Goal: Navigation & Orientation: Go to known website

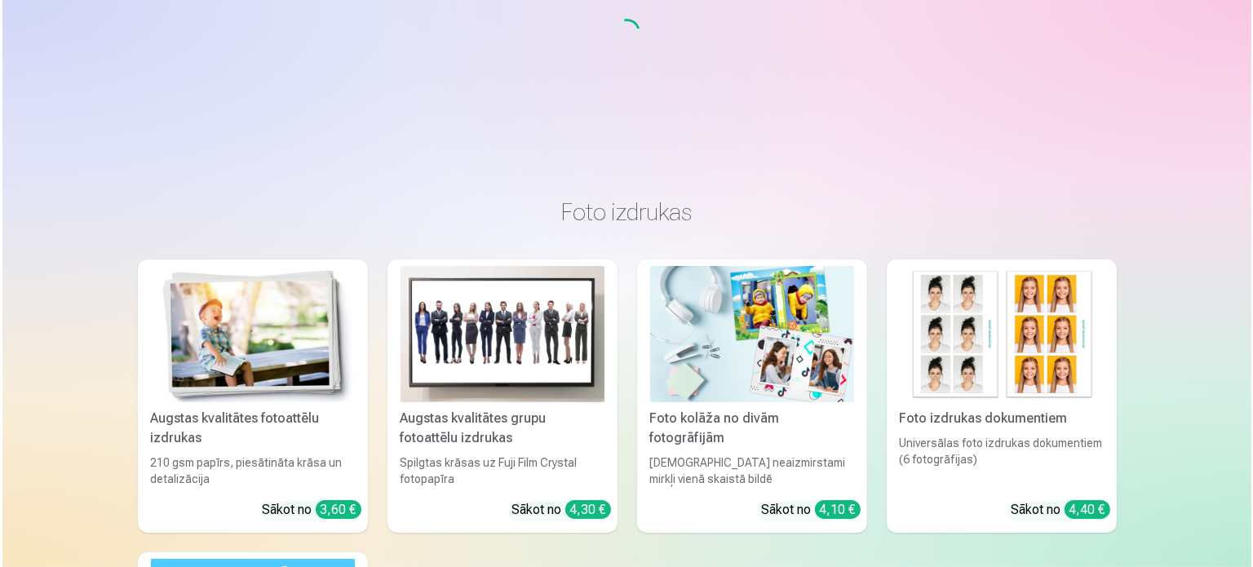
scroll to position [245, 0]
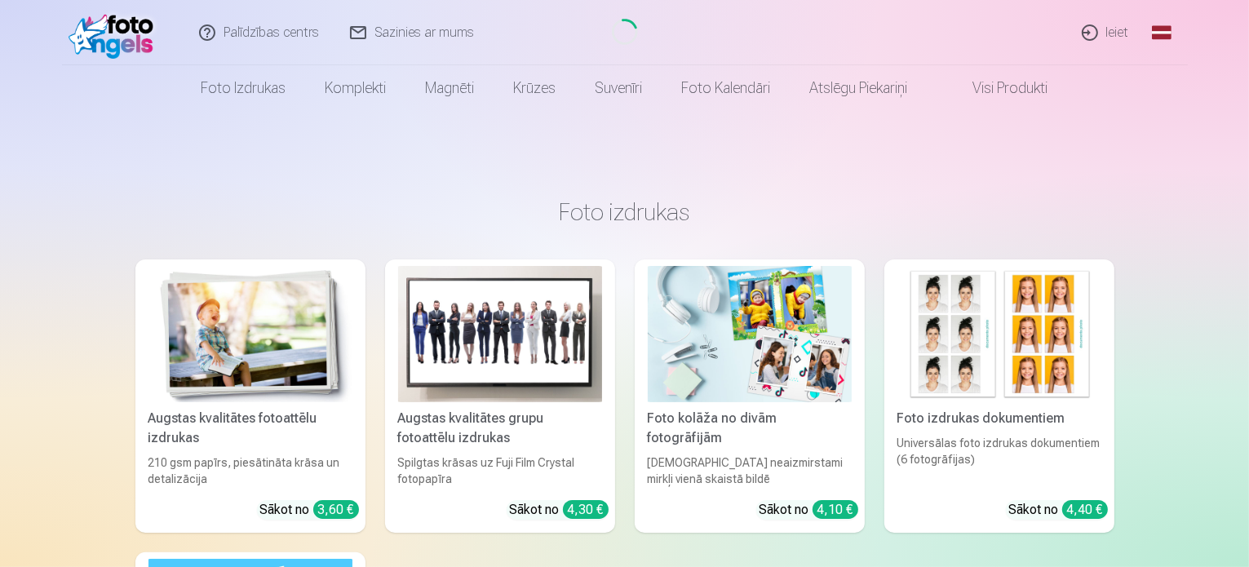
click at [1113, 34] on link "Ieiet" at bounding box center [1106, 32] width 78 height 65
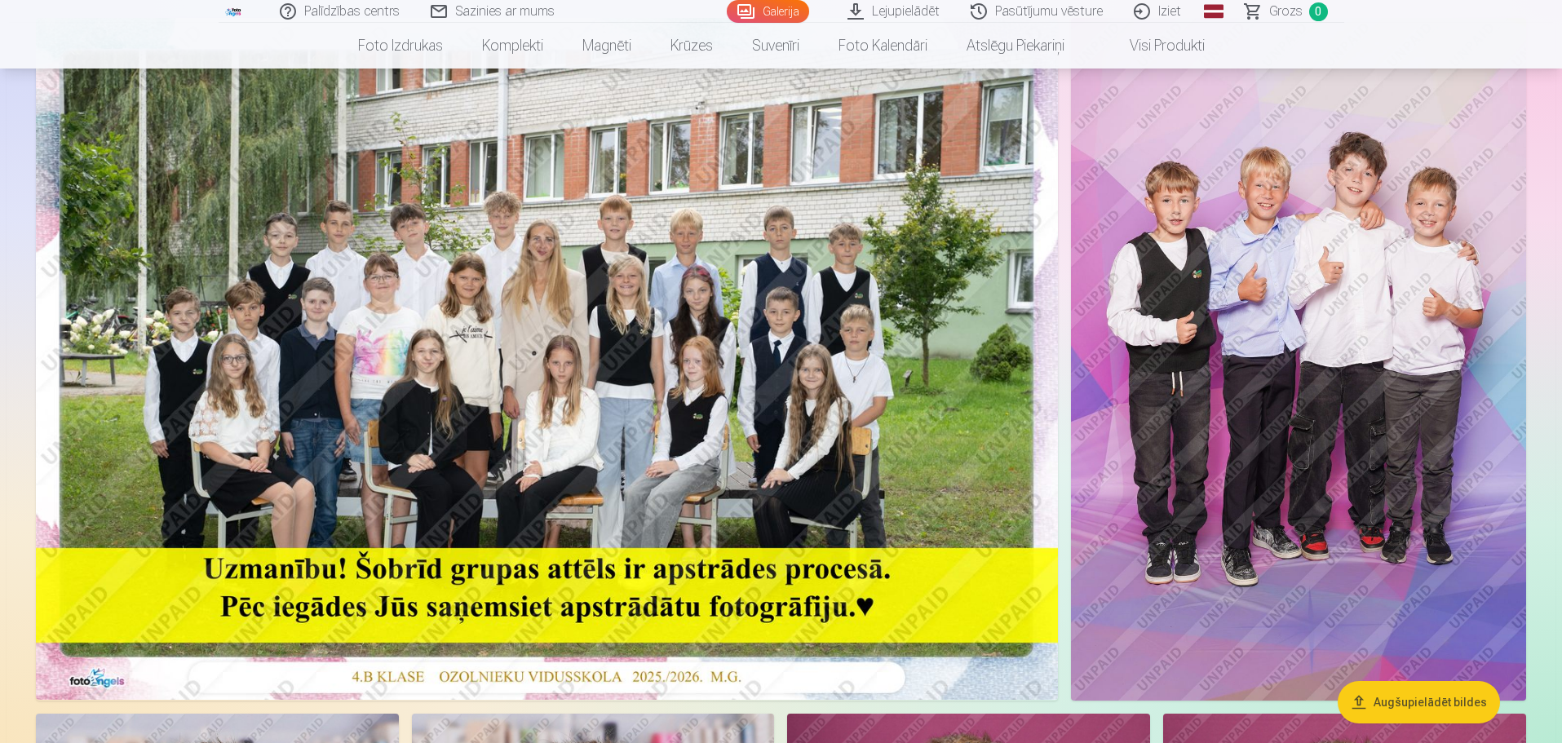
scroll to position [163, 0]
